Goal: Information Seeking & Learning: Learn about a topic

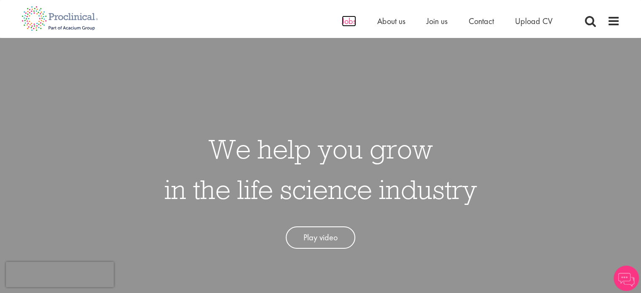
click at [351, 24] on span "Jobs" at bounding box center [349, 21] width 14 height 11
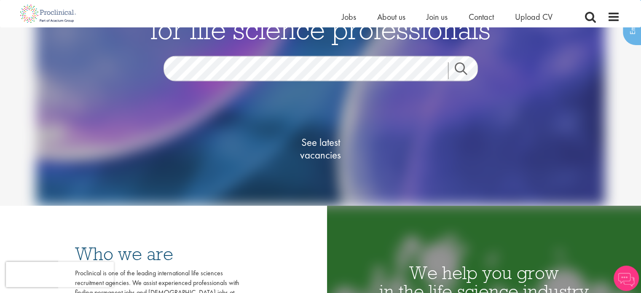
scroll to position [73, 0]
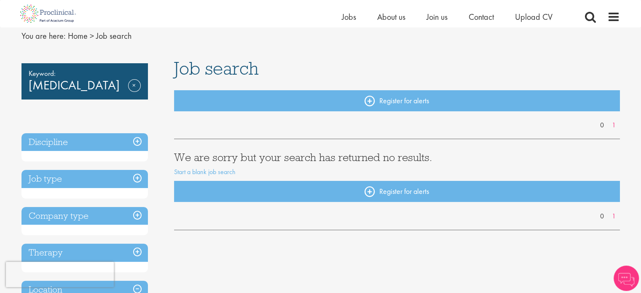
scroll to position [30, 0]
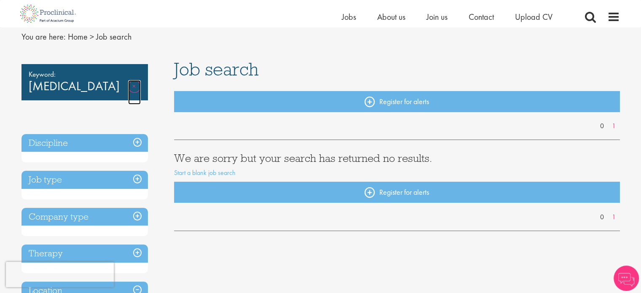
click at [136, 85] on link "Remove" at bounding box center [134, 92] width 13 height 24
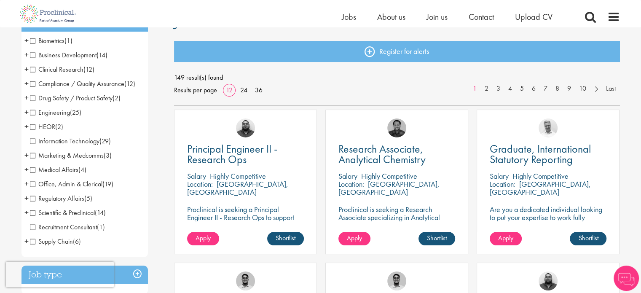
scroll to position [83, 0]
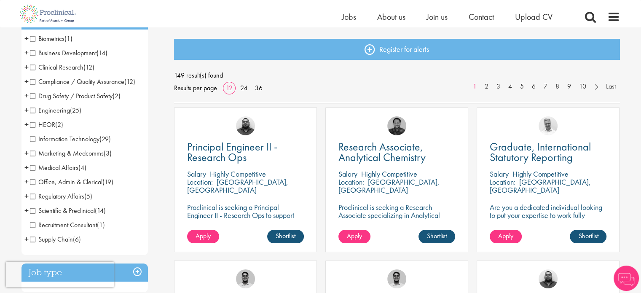
click at [34, 171] on span "Medical Affairs" at bounding box center [54, 167] width 48 height 9
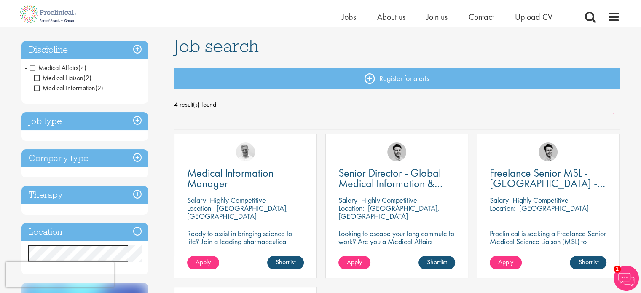
scroll to position [51, 0]
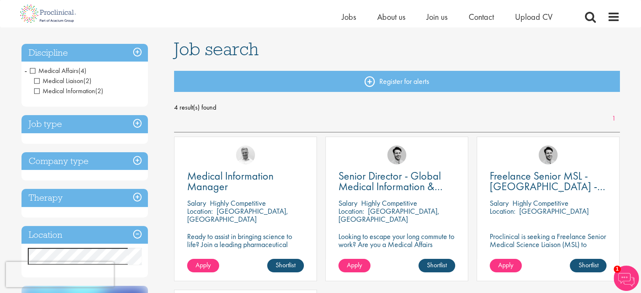
click at [34, 69] on span "Medical Affairs" at bounding box center [54, 70] width 48 height 9
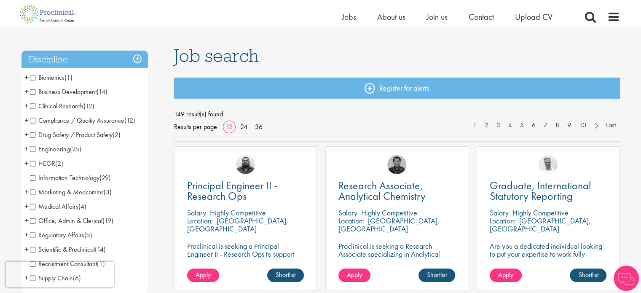
scroll to position [44, 0]
click at [33, 106] on span "Clinical Research" at bounding box center [56, 105] width 53 height 9
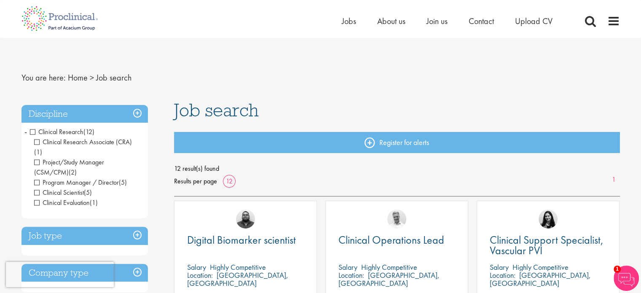
click at [31, 131] on span "Clinical Research" at bounding box center [56, 131] width 53 height 9
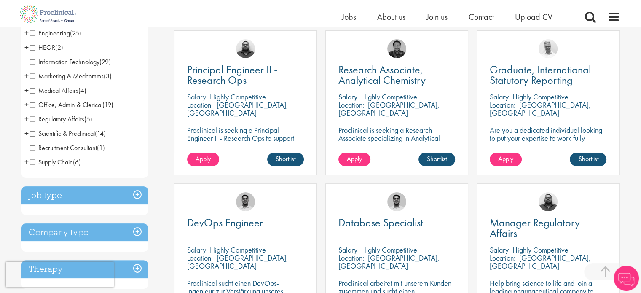
scroll to position [157, 0]
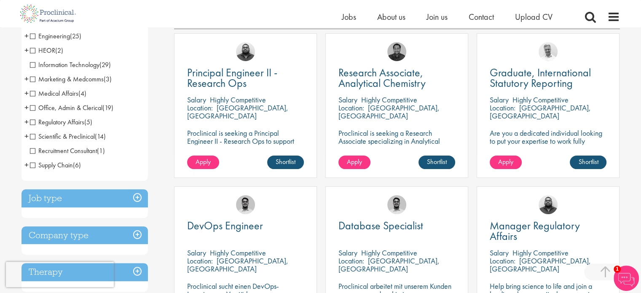
click at [34, 121] on span "Regulatory Affairs" at bounding box center [57, 121] width 54 height 9
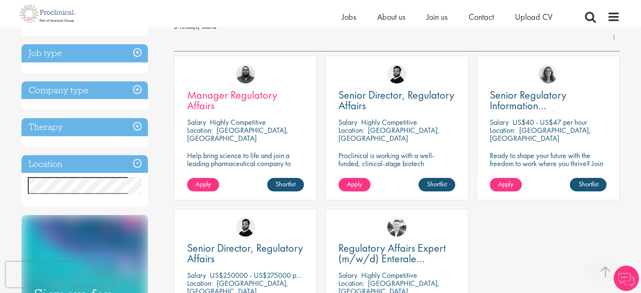
scroll to position [134, 0]
